Goal: Book appointment/travel/reservation

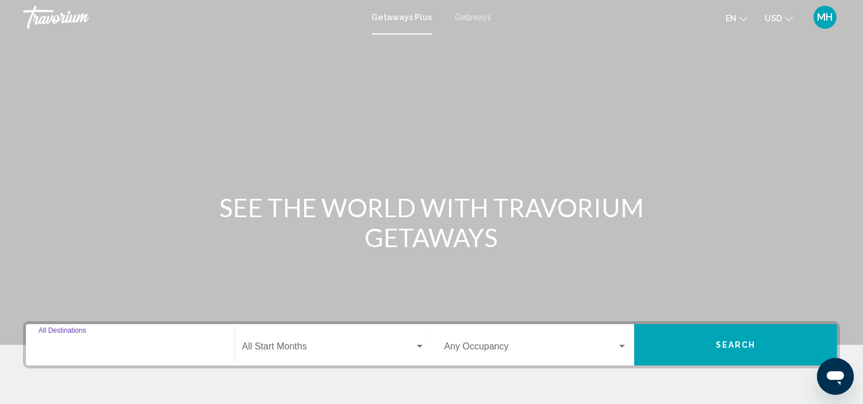
click at [105, 349] on input "Destination All Destinations" at bounding box center [130, 349] width 183 height 10
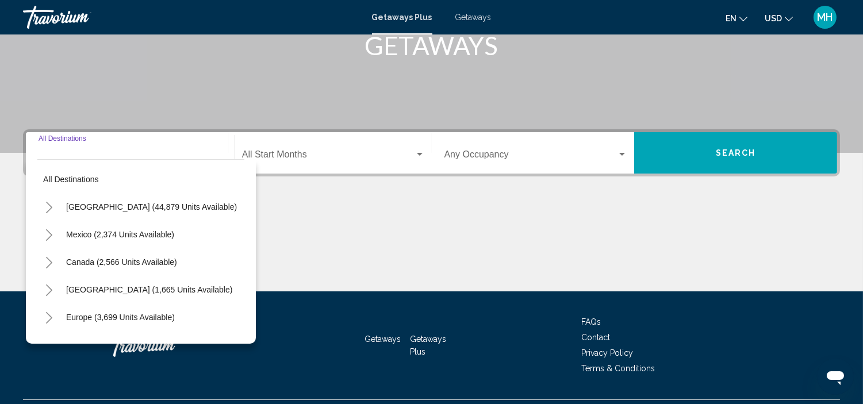
scroll to position [220, 0]
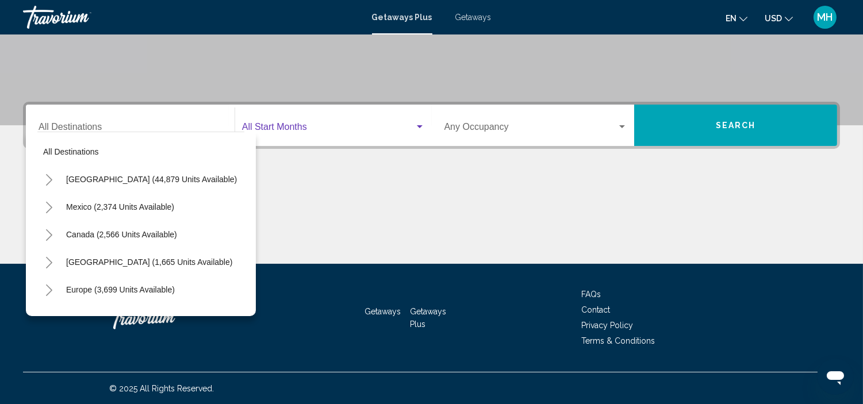
click at [337, 128] on span "Search widget" at bounding box center [328, 129] width 172 height 10
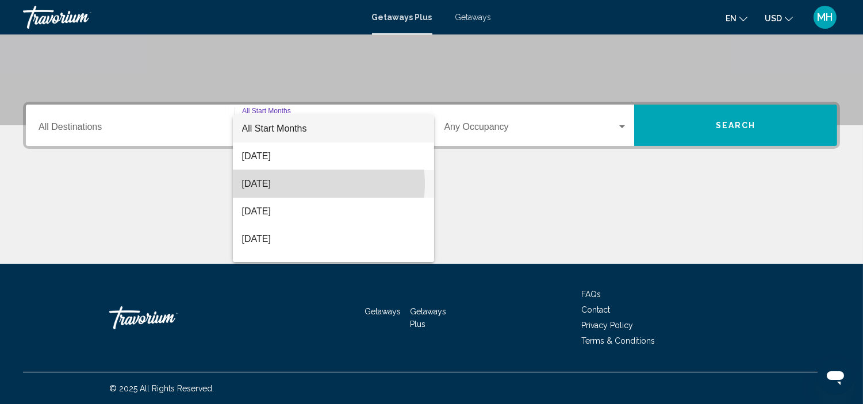
drag, startPoint x: 306, startPoint y: 184, endPoint x: 414, endPoint y: 157, distance: 111.2
click at [306, 183] on span "[DATE]" at bounding box center [333, 184] width 183 height 28
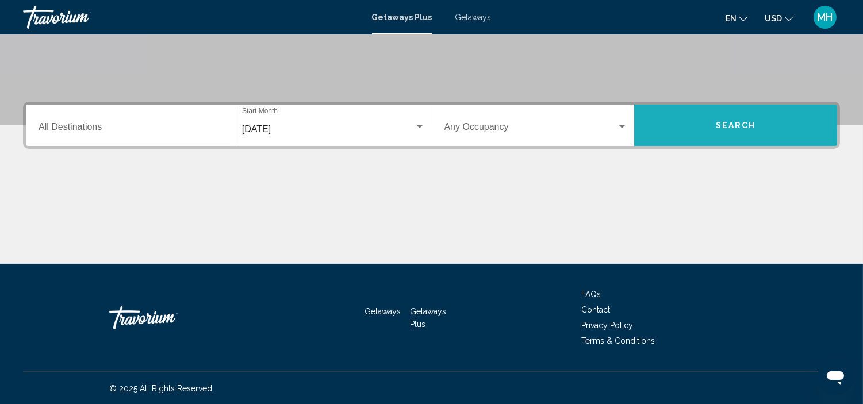
click at [706, 128] on button "Search" at bounding box center [735, 125] width 203 height 41
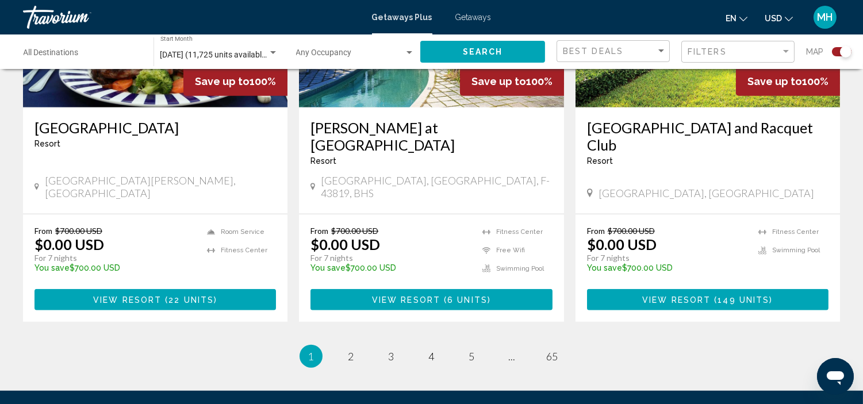
scroll to position [1852, 0]
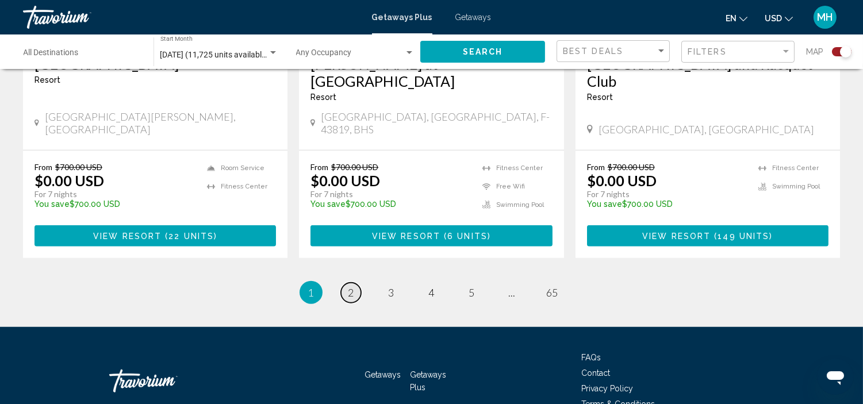
click at [348, 286] on span "2" at bounding box center [351, 292] width 6 height 13
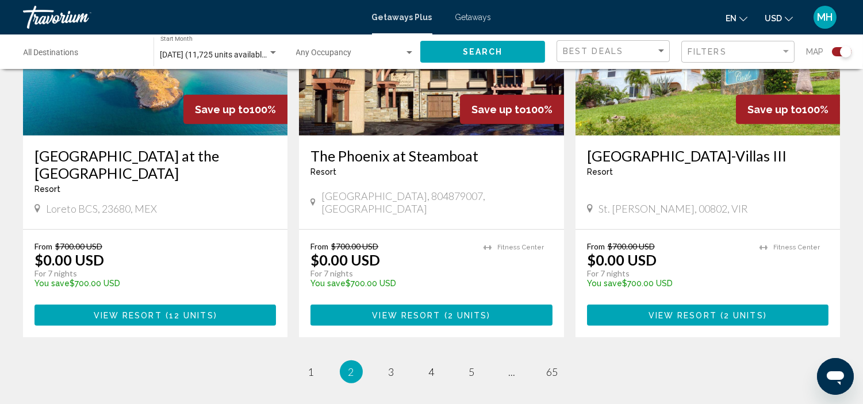
scroll to position [1775, 0]
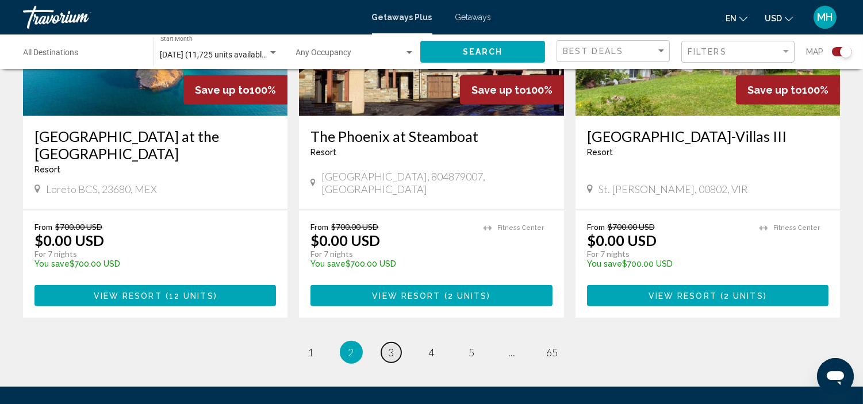
click at [391, 346] on span "3" at bounding box center [391, 352] width 6 height 13
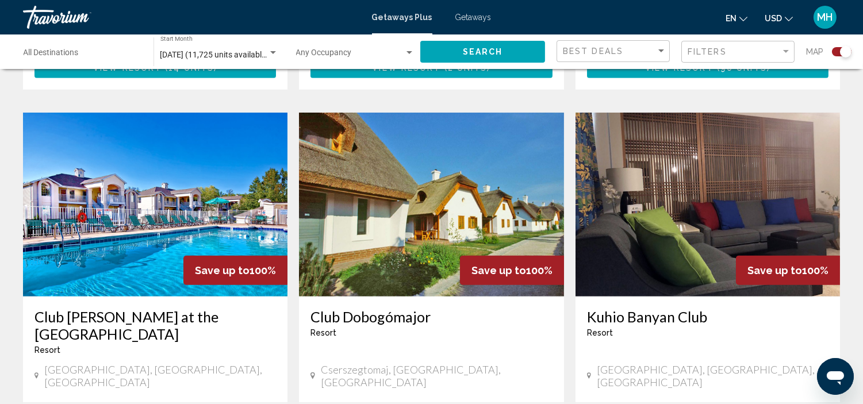
scroll to position [1583, 0]
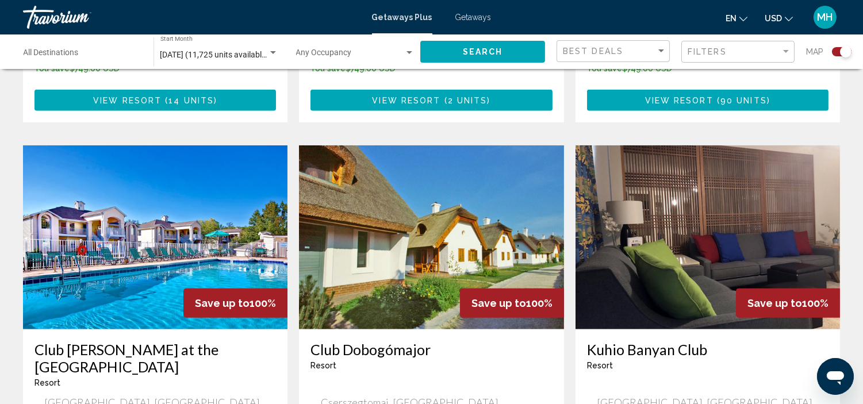
click at [681, 259] on img "Main content" at bounding box center [707, 237] width 264 height 184
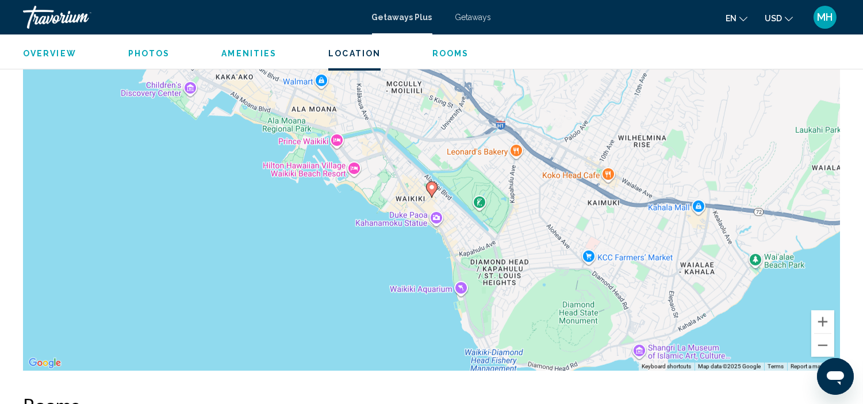
scroll to position [1537, 0]
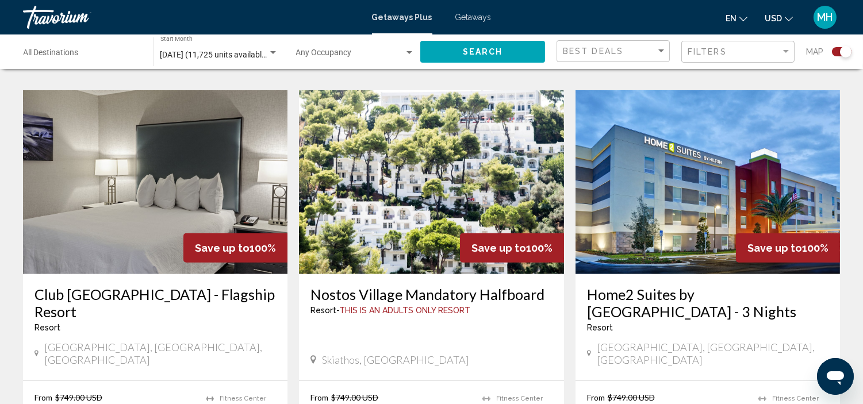
scroll to position [1213, 0]
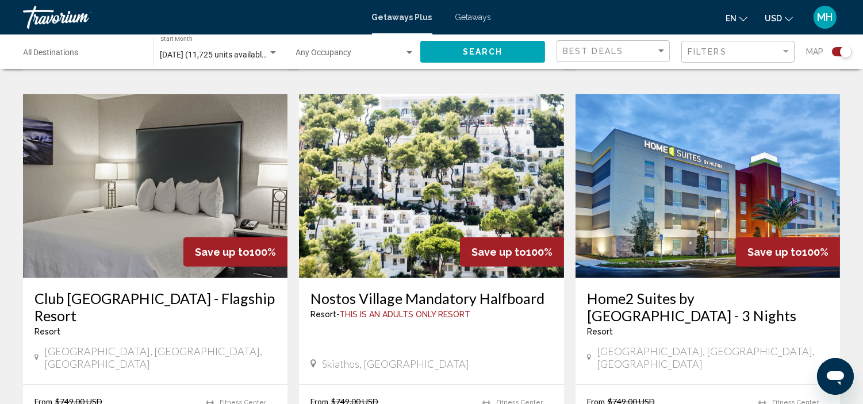
click at [397, 187] on img "Main content" at bounding box center [431, 186] width 264 height 184
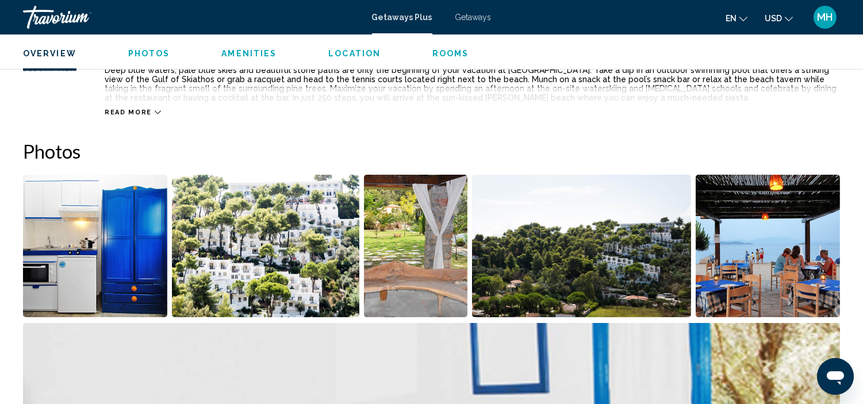
scroll to position [132, 0]
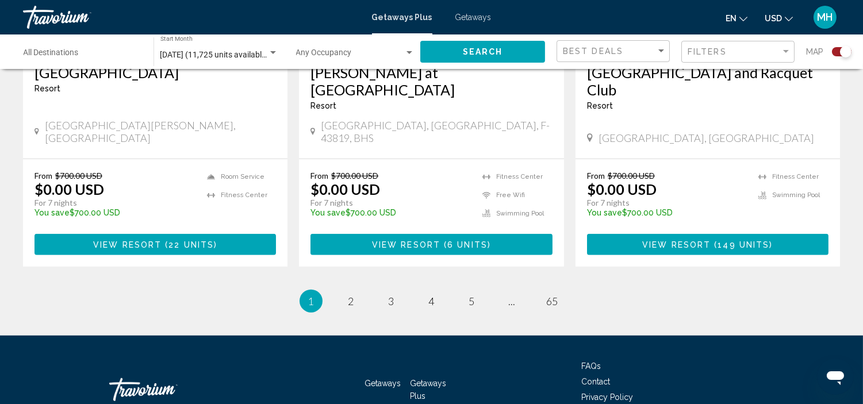
scroll to position [1876, 0]
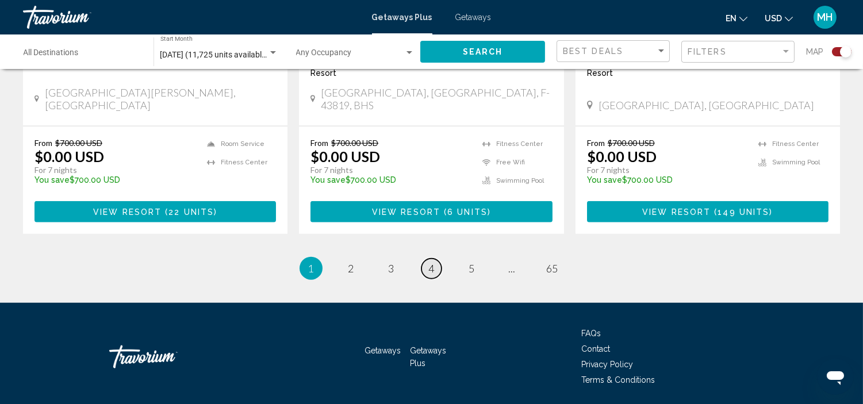
click at [432, 262] on span "4" at bounding box center [432, 268] width 6 height 13
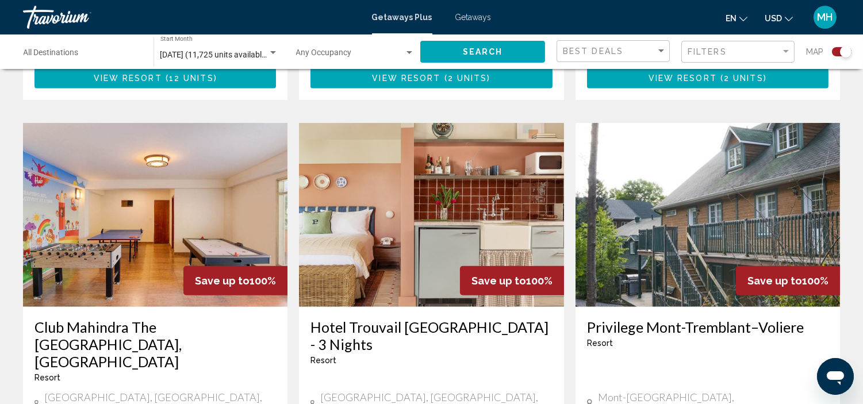
scroll to position [1596, 0]
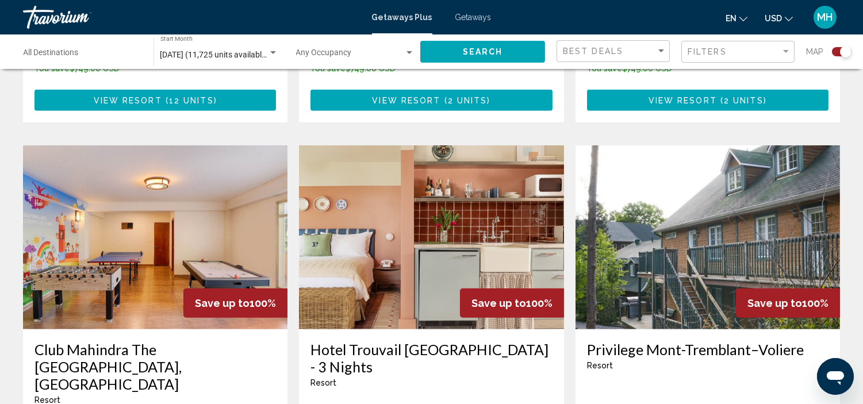
click at [410, 207] on img "Main content" at bounding box center [431, 237] width 264 height 184
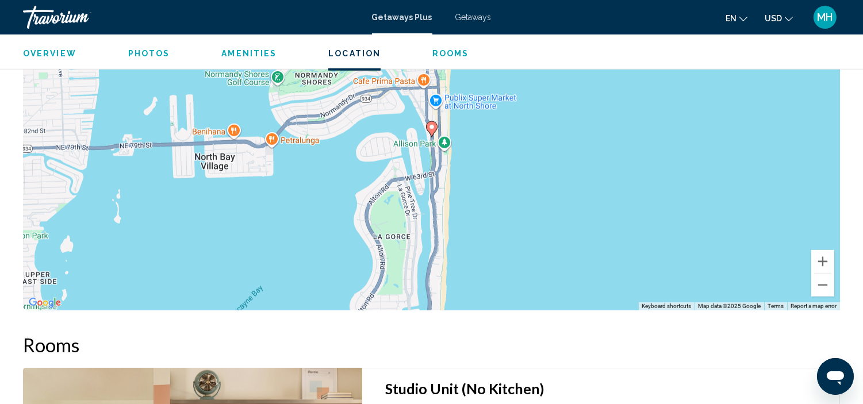
scroll to position [1345, 0]
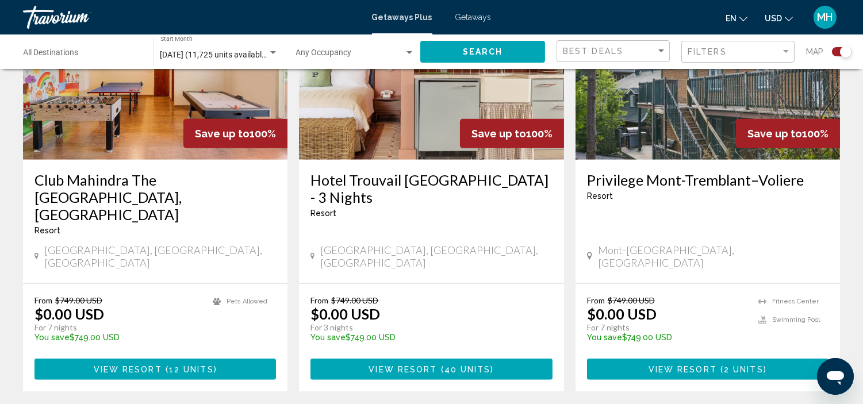
scroll to position [1788, 0]
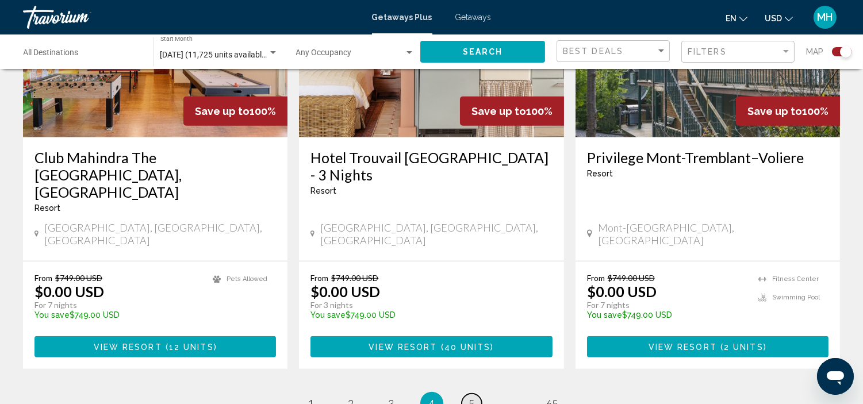
click at [470, 397] on span "5" at bounding box center [472, 403] width 6 height 13
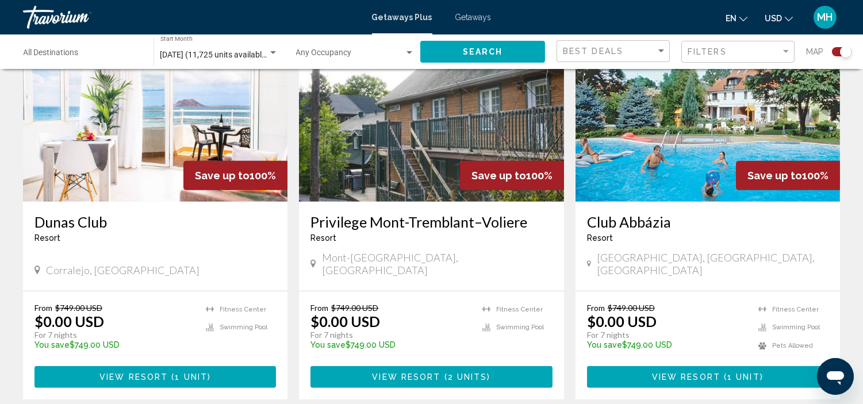
scroll to position [881, 0]
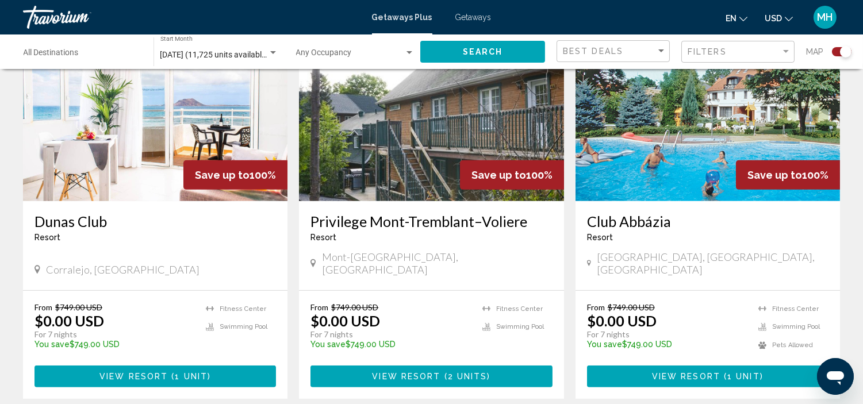
click at [134, 127] on img "Main content" at bounding box center [155, 109] width 264 height 184
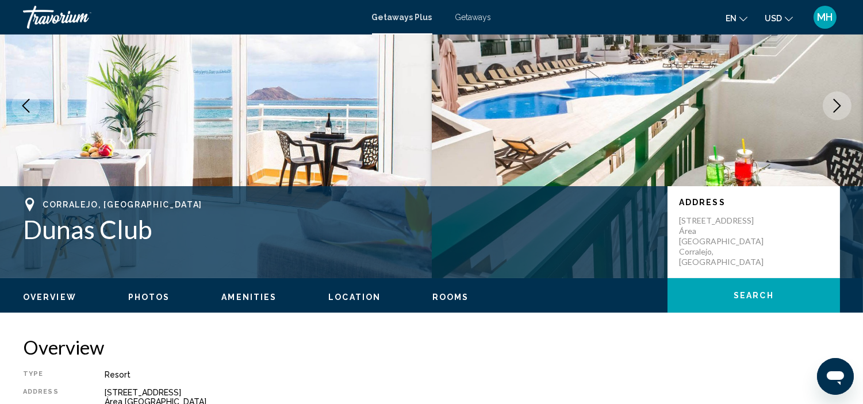
scroll to position [59, 0]
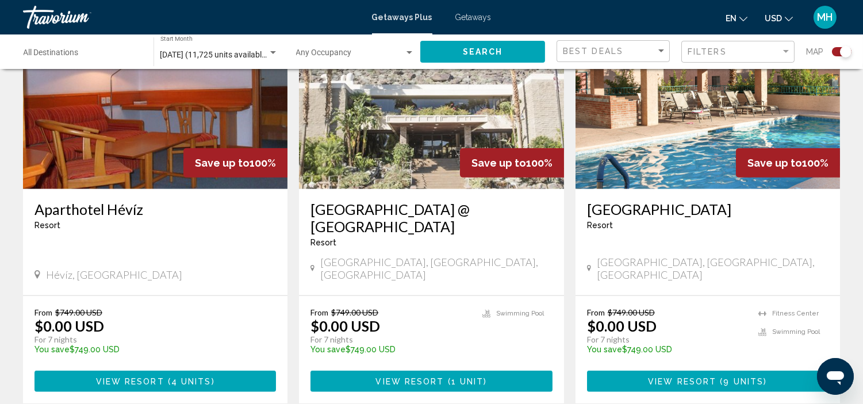
scroll to position [1724, 0]
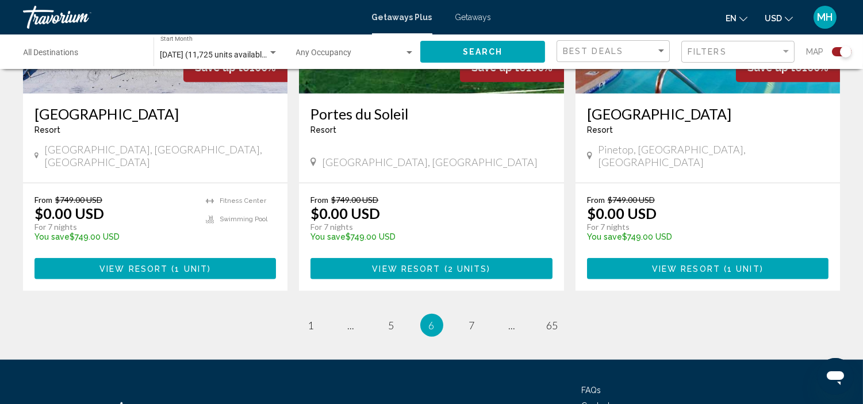
scroll to position [1841, 0]
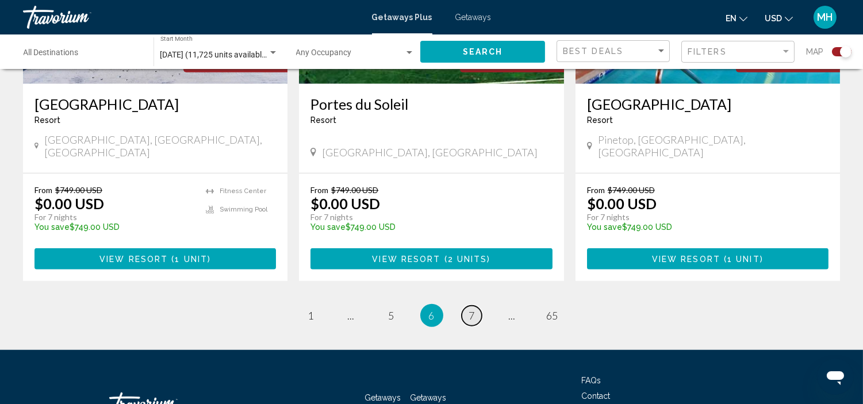
click at [467, 306] on link "page 7" at bounding box center [471, 316] width 20 height 20
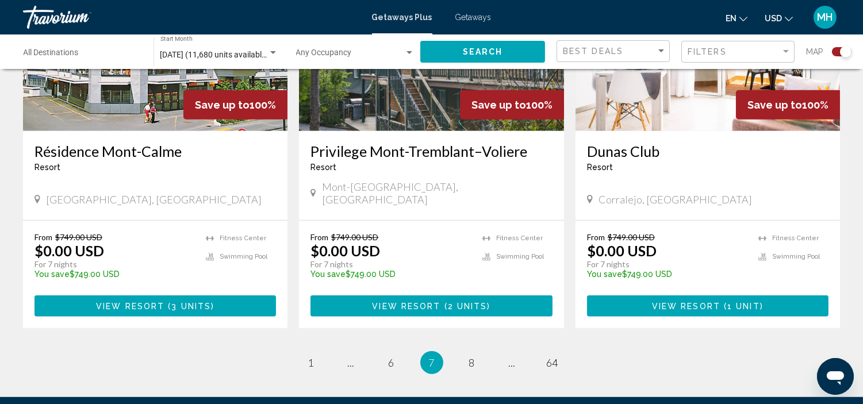
scroll to position [1788, 0]
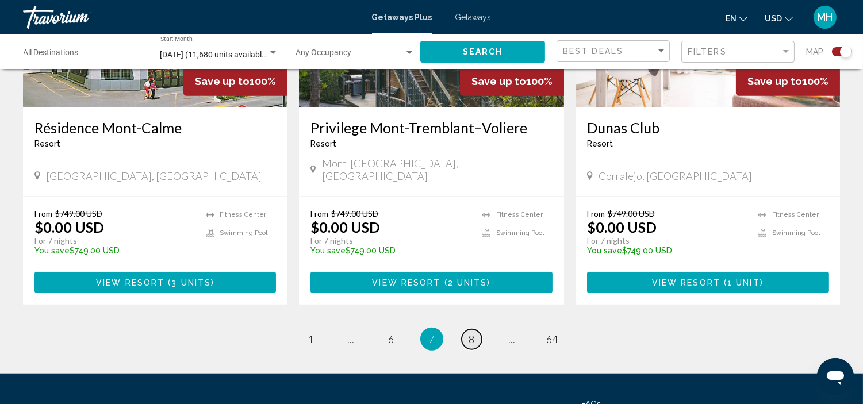
click at [472, 333] on span "8" at bounding box center [472, 339] width 6 height 13
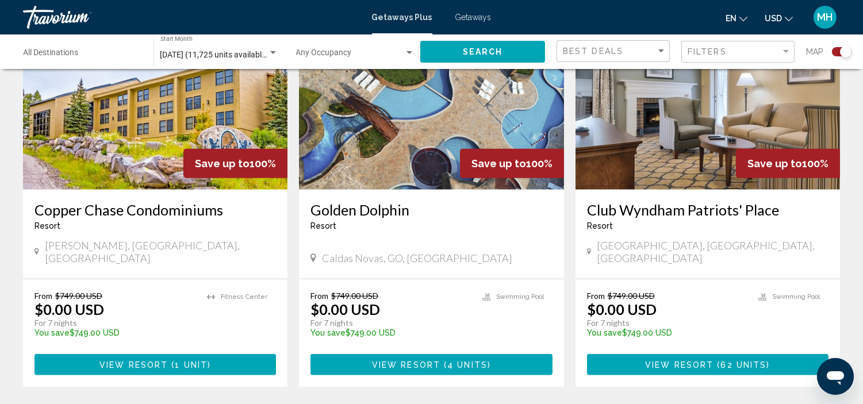
scroll to position [1775, 0]
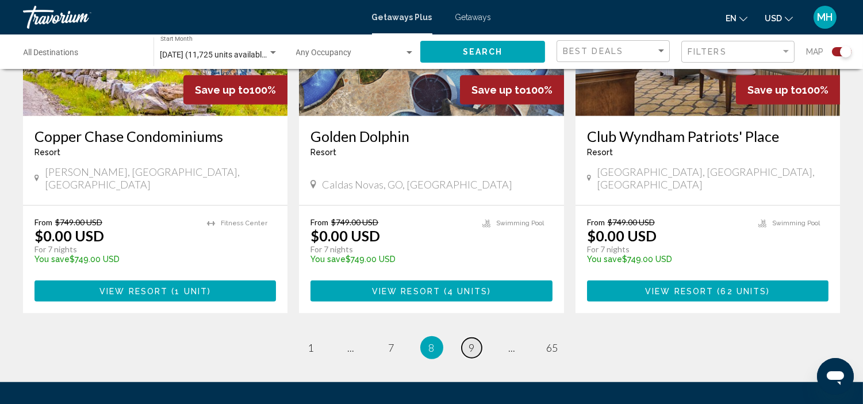
click at [474, 341] on span "9" at bounding box center [472, 347] width 6 height 13
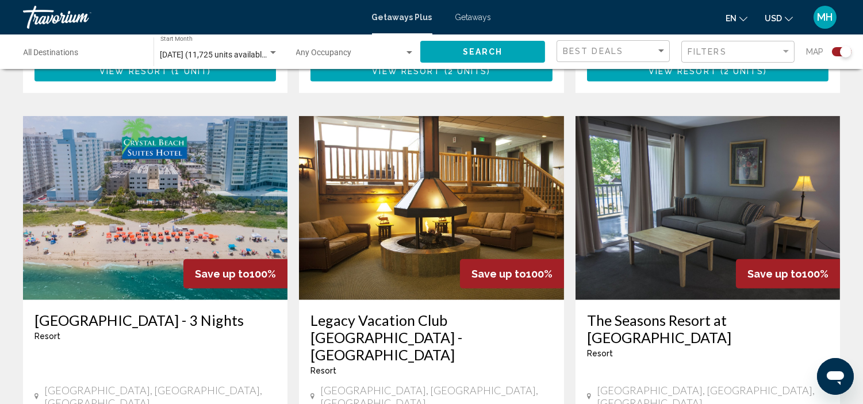
scroll to position [1596, 0]
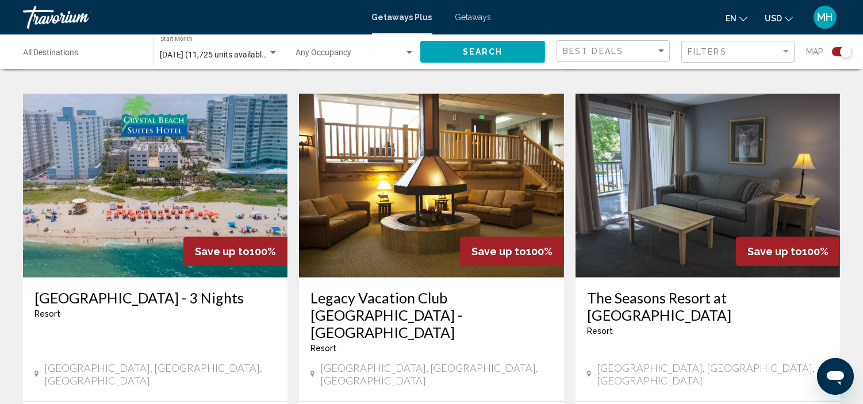
click at [109, 157] on img "Main content" at bounding box center [155, 186] width 264 height 184
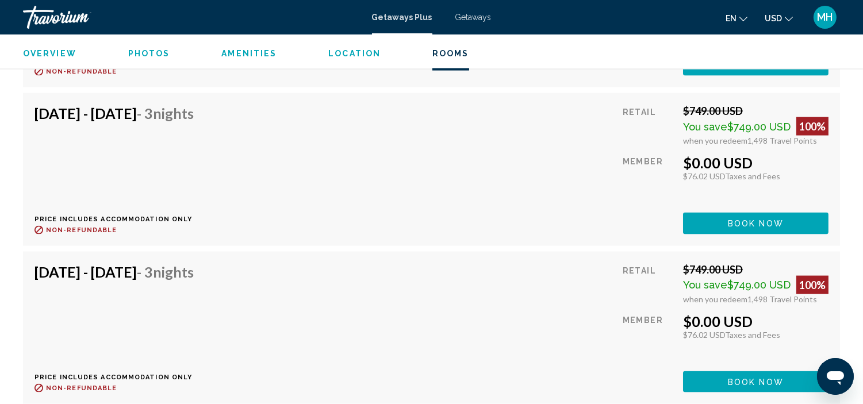
scroll to position [2878, 0]
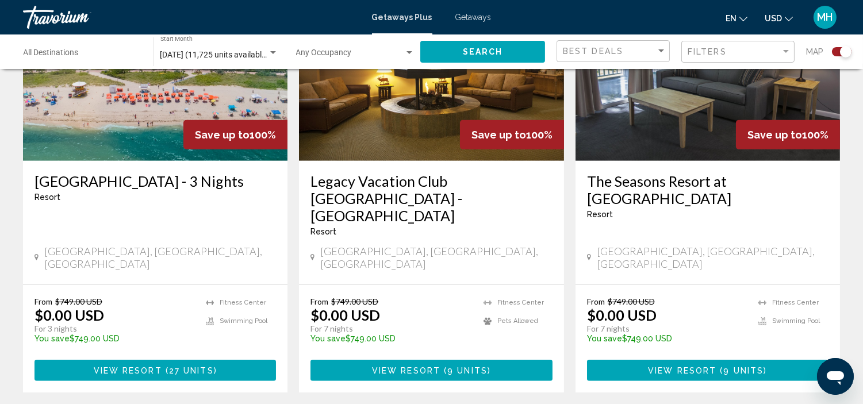
scroll to position [1724, 0]
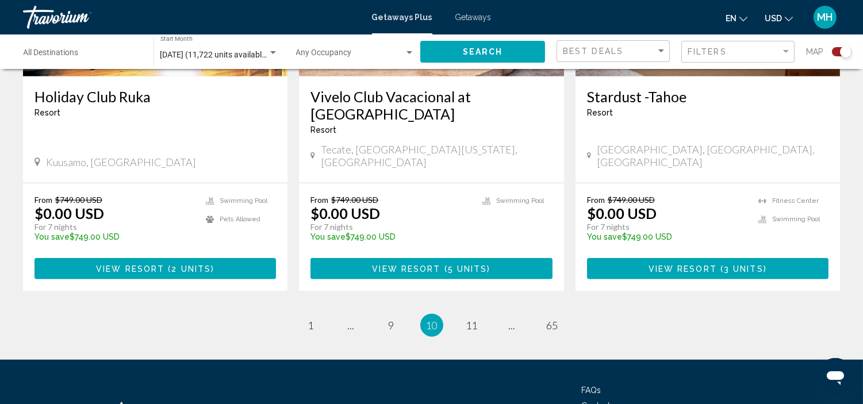
scroll to position [1852, 0]
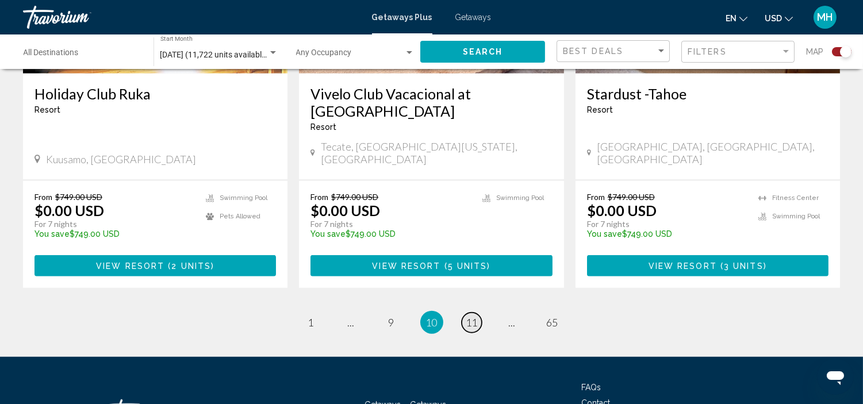
click at [473, 316] on span "11" at bounding box center [471, 322] width 11 height 13
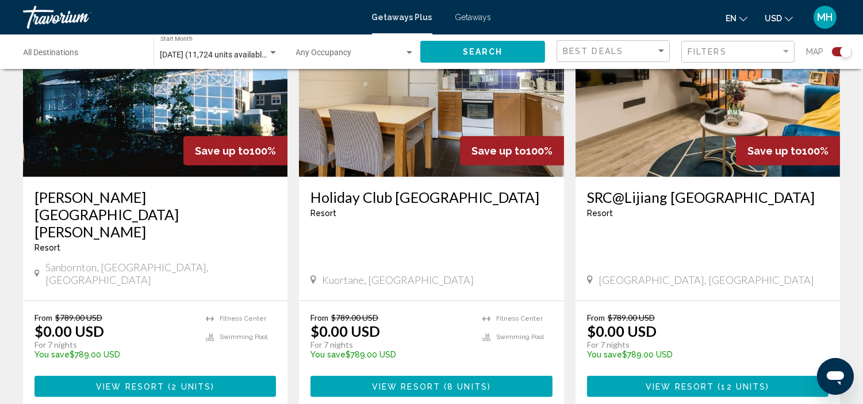
scroll to position [1841, 0]
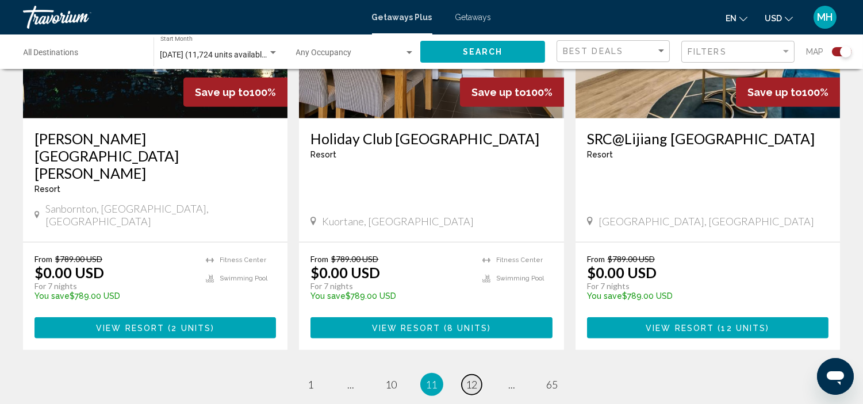
click at [468, 378] on span "12" at bounding box center [471, 384] width 11 height 13
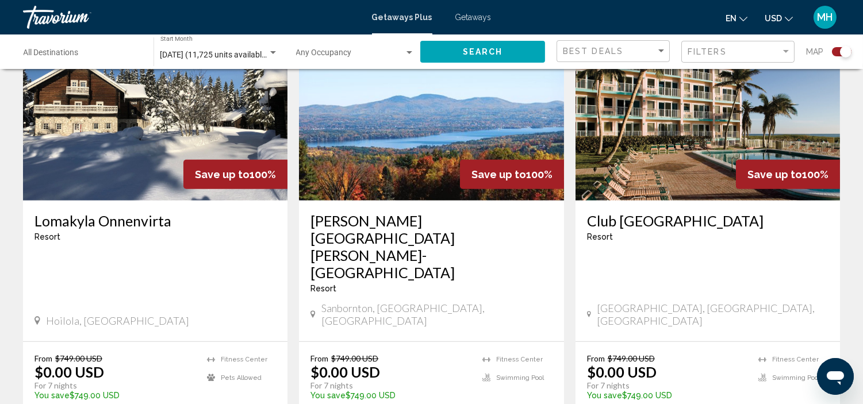
scroll to position [1136, 0]
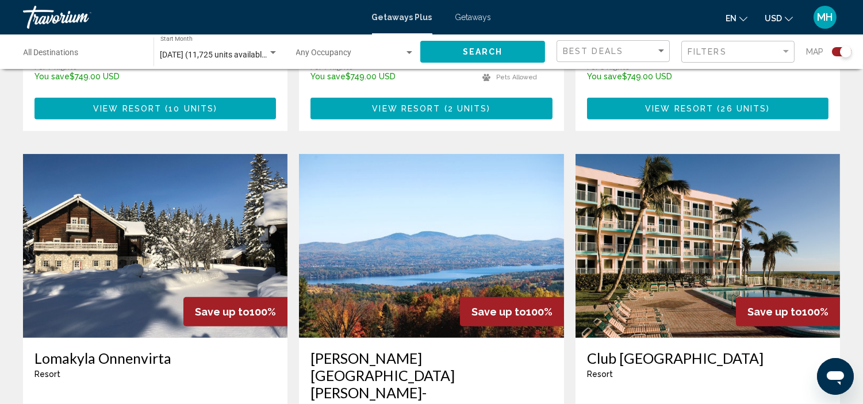
click at [660, 267] on img "Main content" at bounding box center [707, 246] width 264 height 184
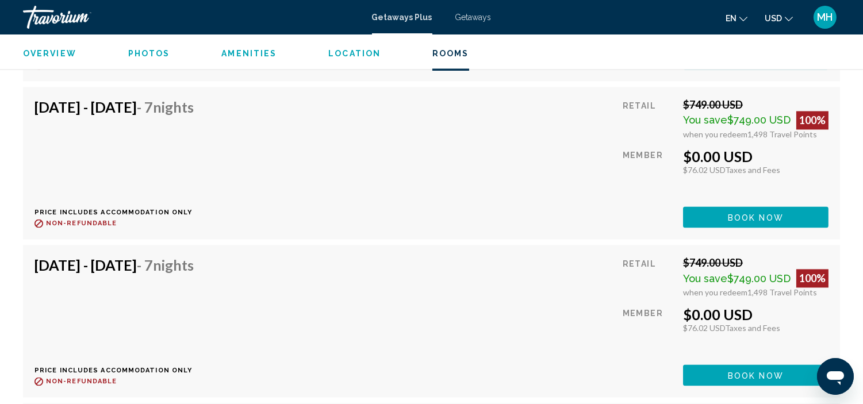
scroll to position [3964, 0]
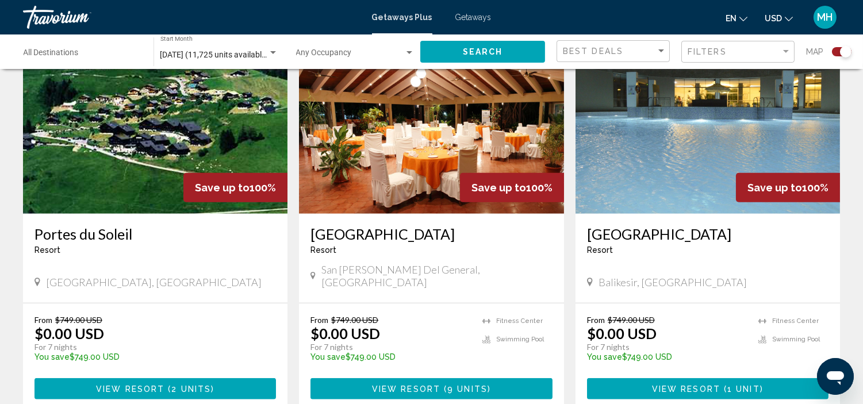
scroll to position [1724, 0]
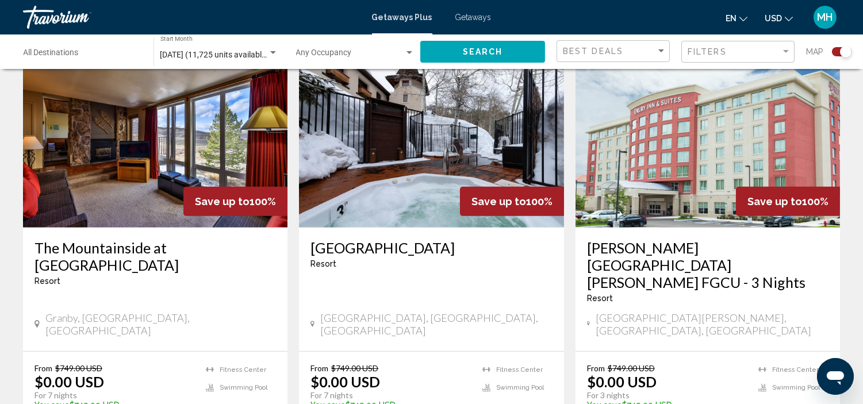
scroll to position [957, 0]
